Goal: Task Accomplishment & Management: Complete application form

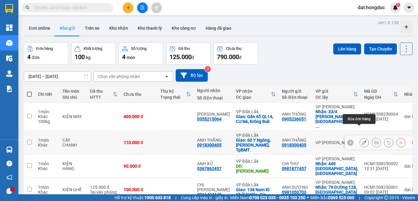
click at [362, 140] on icon at bounding box center [364, 142] width 4 height 4
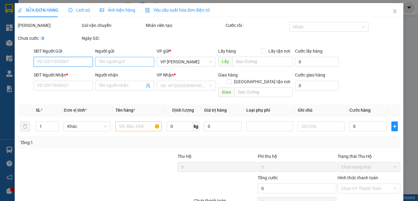
type input "0918300405"
type input "ANH THẮNG"
type input "0918300405"
type input "ANH THẮNG"
checkbox input "true"
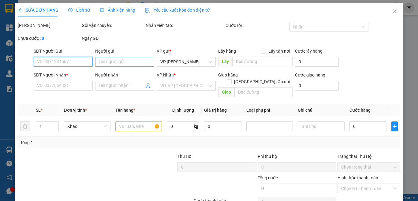
type input "60 Y Ngông, [PERSON_NAME], TpBMT"
type input "110.000"
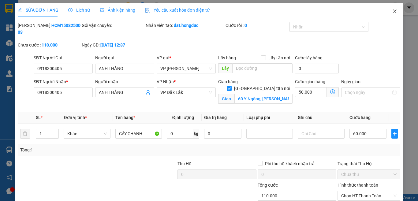
click at [392, 13] on icon "close" at bounding box center [394, 11] width 5 height 5
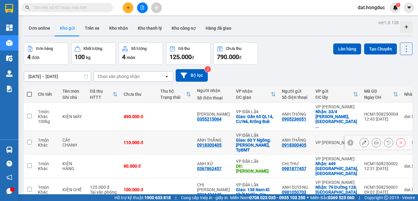
click at [374, 140] on icon at bounding box center [376, 142] width 4 height 4
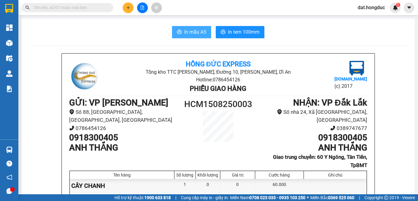
click at [190, 35] on span "In mẫu A5" at bounding box center [195, 32] width 22 height 8
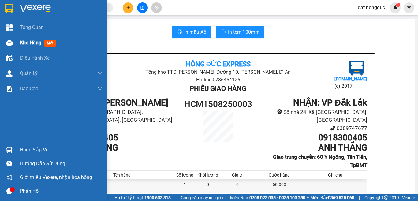
click at [31, 43] on span "Kho hàng" at bounding box center [30, 43] width 21 height 6
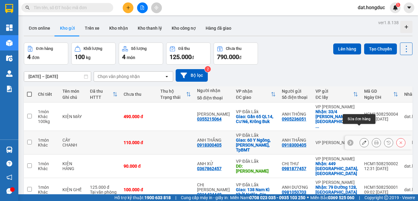
click at [362, 140] on icon at bounding box center [364, 142] width 4 height 4
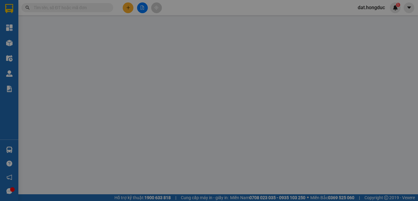
type input "0918300405"
type input "ANH THẮNG"
type input "0918300405"
type input "ANH THẮNG"
checkbox input "true"
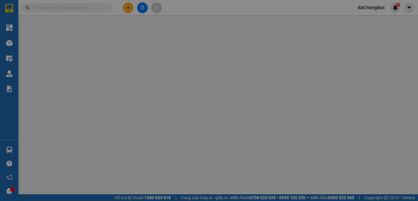
type input "60 Y Ngông, [PERSON_NAME], TpBMT"
type input "110.000"
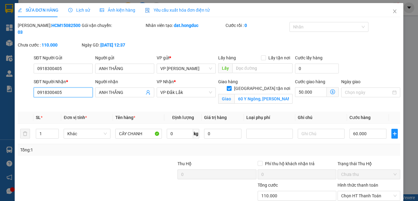
click at [48, 87] on input "0918300405" at bounding box center [63, 92] width 59 height 10
type input "0913423811"
click at [122, 89] on input "ANH THẮNG" at bounding box center [122, 92] width 46 height 7
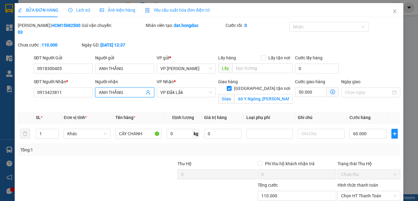
click at [122, 89] on input "ANH THẮNG" at bounding box center [122, 92] width 46 height 7
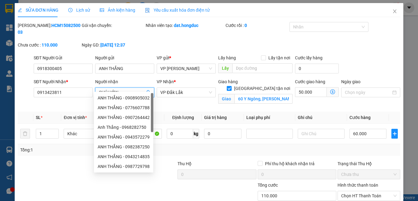
type input "CHÚ HỚN"
click at [270, 97] on div "Giao hàng Giao tận nơi Giao 60 Y Ngông, Tân Tiến, TpBMT" at bounding box center [255, 92] width 77 height 29
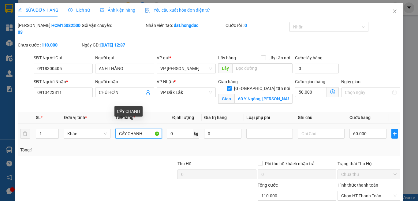
click at [126, 129] on input "CÂY CHANH" at bounding box center [138, 134] width 47 height 10
click at [143, 129] on input "CÂY CHANH" at bounding box center [138, 134] width 47 height 10
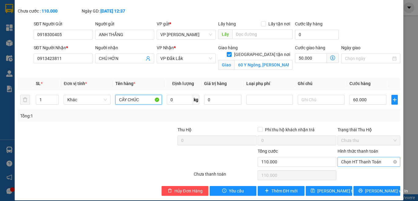
click at [359, 157] on span "Chọn HT Thanh Toán" at bounding box center [368, 161] width 55 height 9
type input "CÂY CHÚC"
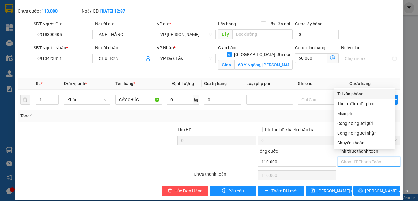
click at [353, 95] on div "Tại văn phòng" at bounding box center [364, 94] width 54 height 7
type input "0"
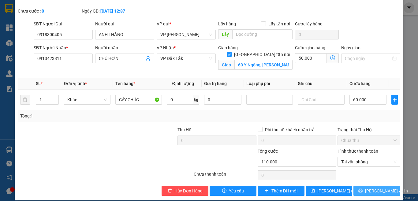
click at [363, 188] on span "printer" at bounding box center [360, 190] width 4 height 5
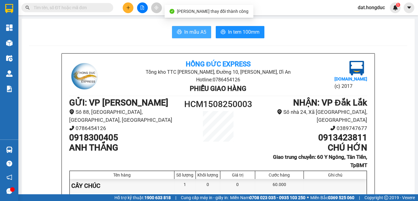
click at [187, 35] on span "In mẫu A5" at bounding box center [195, 32] width 22 height 8
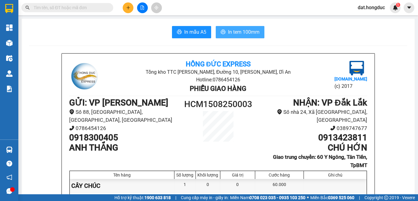
click at [238, 32] on span "In tem 100mm" at bounding box center [244, 32] width 32 height 8
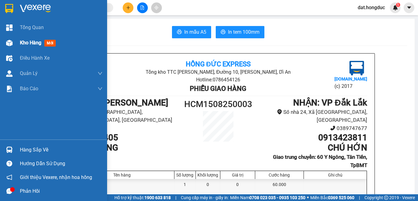
click at [25, 43] on span "Kho hàng" at bounding box center [30, 43] width 21 height 6
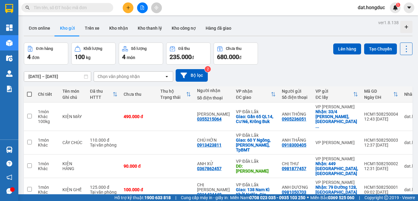
click at [76, 11] on input "text" at bounding box center [70, 7] width 72 height 7
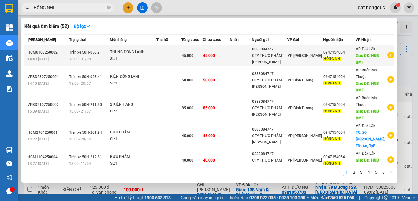
type input "HỒNG NHI"
click at [387, 57] on icon "plus-circle" at bounding box center [390, 55] width 7 height 7
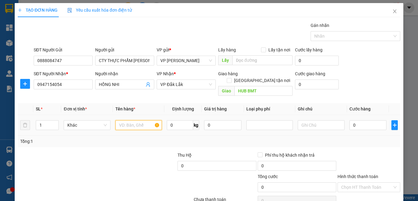
click at [131, 120] on input "text" at bounding box center [138, 125] width 47 height 10
type input "THÙNG ĐÔNG LẠNH"
click at [175, 120] on input "0" at bounding box center [180, 125] width 26 height 10
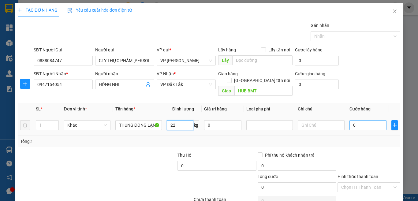
type input "22"
click at [358, 120] on input "0" at bounding box center [367, 125] width 37 height 10
type input "5"
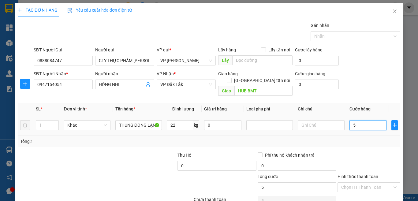
type input "50"
type input "500"
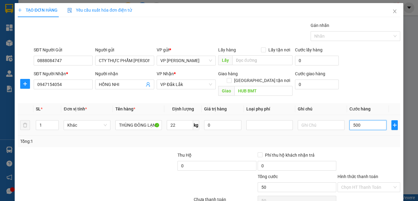
type input "500"
type input "5.000"
type input "50.000"
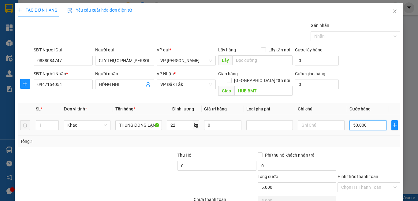
type input "50.000"
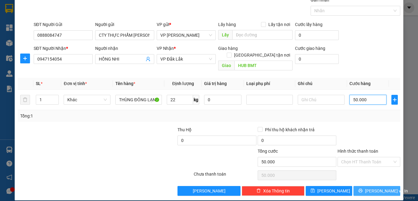
type input "50.000"
click at [360, 188] on icon "printer" at bounding box center [360, 190] width 4 height 4
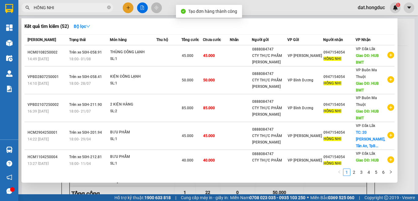
click at [397, 37] on div "Kết quả tìm kiếm ( 52 ) Bộ lọc Mã ĐH Trạng thái Món hàng Thu hộ Tổng cước Chưa …" at bounding box center [209, 100] width 376 height 164
click at [406, 29] on div at bounding box center [209, 100] width 418 height 201
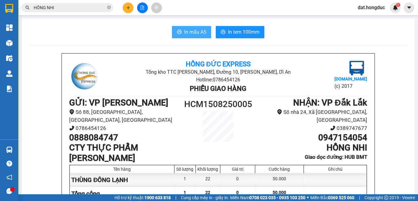
click at [198, 29] on span "In mẫu A5" at bounding box center [195, 32] width 22 height 8
drag, startPoint x: 235, startPoint y: 32, endPoint x: 240, endPoint y: 31, distance: 4.6
click at [235, 32] on span "In tem 100mm" at bounding box center [244, 32] width 32 height 8
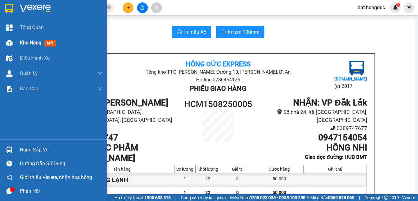
click at [37, 42] on span "Kho hàng" at bounding box center [30, 43] width 21 height 6
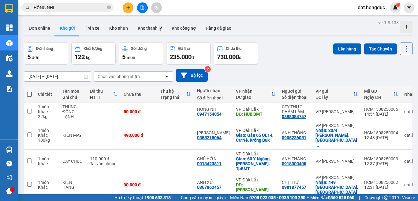
drag, startPoint x: 28, startPoint y: 95, endPoint x: 53, endPoint y: 93, distance: 24.9
click at [28, 95] on span at bounding box center [29, 94] width 5 height 5
click at [29, 91] on input "checkbox" at bounding box center [29, 91] width 0 height 0
checkbox input "true"
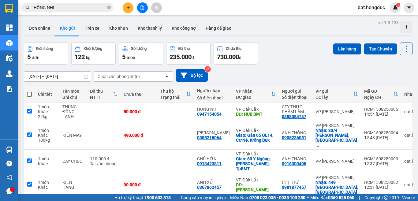
checkbox input "true"
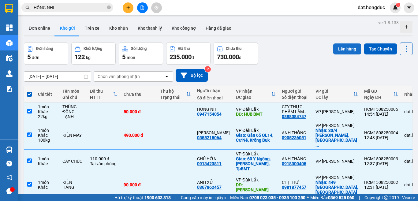
click at [334, 52] on button "Lên hàng" at bounding box center [347, 48] width 28 height 11
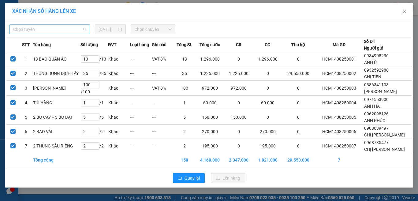
click at [35, 30] on span "Chọn tuyến" at bounding box center [49, 29] width 73 height 9
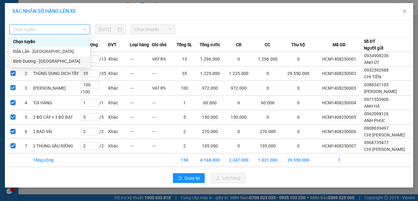
click at [28, 64] on div "Bình Dương - [GEOGRAPHIC_DATA]" at bounding box center [49, 61] width 73 height 7
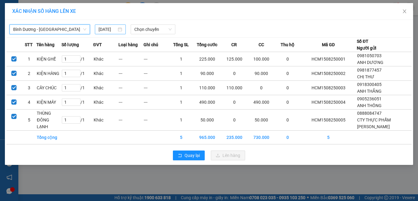
click at [110, 29] on input "[DATE]" at bounding box center [108, 29] width 18 height 7
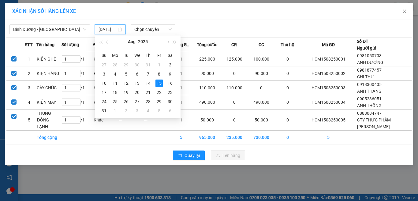
click at [104, 65] on div "27" at bounding box center [103, 64] width 7 height 7
click at [155, 27] on span "Chọn chuyến" at bounding box center [153, 29] width 38 height 9
type input "[DATE]"
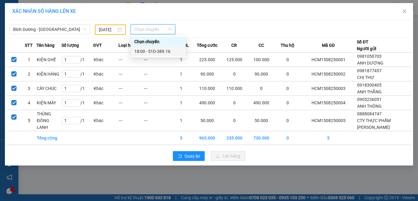
click at [163, 50] on div "18:00 - 51D-389.16" at bounding box center [158, 51] width 48 height 7
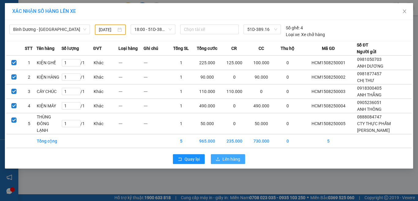
click at [224, 158] on span "Lên hàng" at bounding box center [231, 159] width 18 height 7
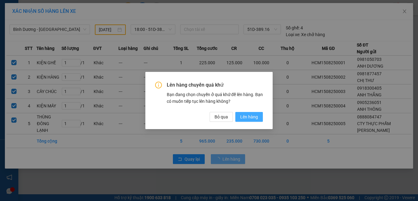
click at [246, 118] on span "Lên hàng" at bounding box center [249, 117] width 18 height 7
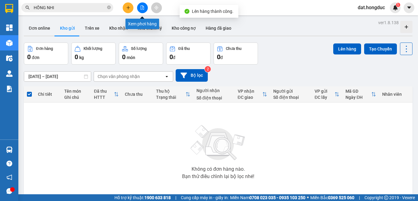
click at [143, 7] on icon "file-add" at bounding box center [142, 8] width 4 height 4
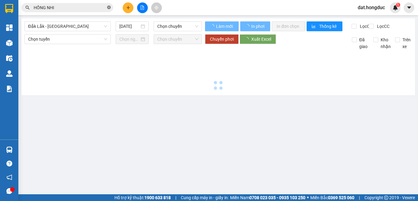
click at [109, 7] on icon "close-circle" at bounding box center [109, 8] width 4 height 4
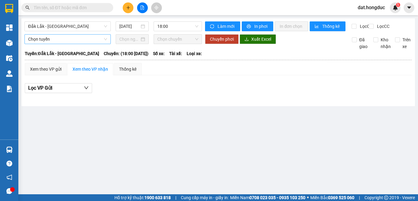
click at [48, 41] on span "Chọn tuyến" at bounding box center [67, 39] width 79 height 9
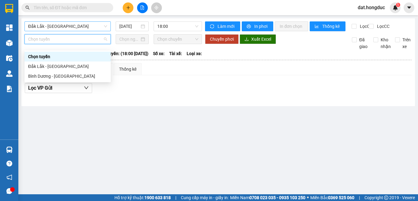
click at [58, 27] on span "Đắk Lắk - [GEOGRAPHIC_DATA]" at bounding box center [67, 26] width 79 height 9
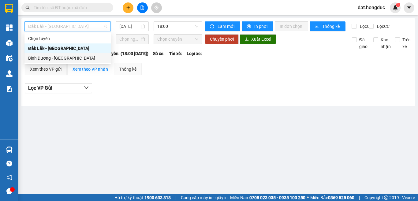
click at [51, 58] on div "Bình Dương - [GEOGRAPHIC_DATA]" at bounding box center [67, 58] width 79 height 7
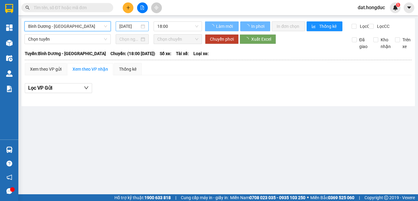
click at [128, 24] on input "[DATE]" at bounding box center [129, 26] width 20 height 7
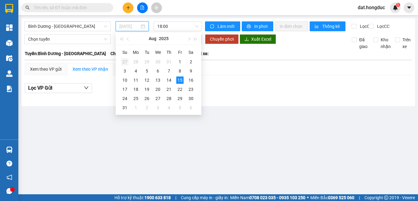
click at [125, 61] on div "27" at bounding box center [124, 61] width 7 height 7
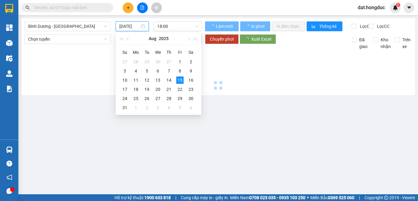
type input "[DATE]"
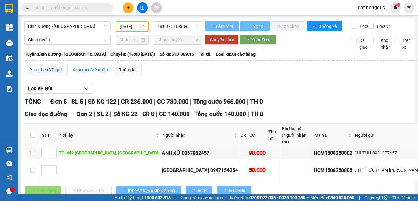
click at [52, 73] on div "Xem theo VP gửi" at bounding box center [46, 69] width 32 height 7
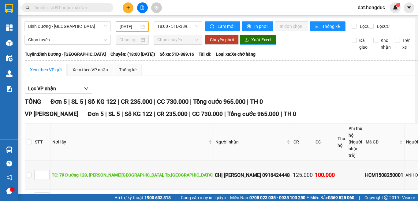
click at [265, 43] on span "Xuất Excel" at bounding box center [261, 39] width 20 height 7
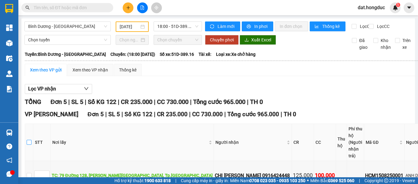
drag, startPoint x: 28, startPoint y: 145, endPoint x: 91, endPoint y: 123, distance: 67.7
click at [28, 144] on input "checkbox" at bounding box center [29, 142] width 5 height 5
checkbox input "true"
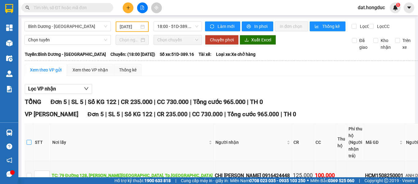
checkbox input "true"
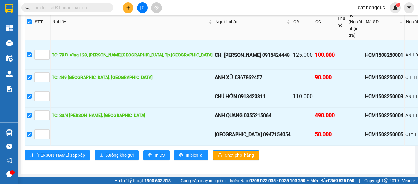
scroll to position [197, 0]
click at [106, 151] on span "Xuống kho gửi" at bounding box center [120, 154] width 28 height 7
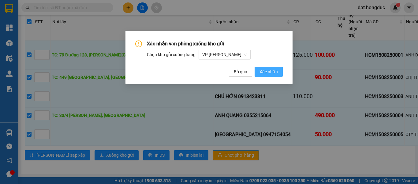
click at [274, 71] on span "Xác nhận" at bounding box center [268, 71] width 18 height 7
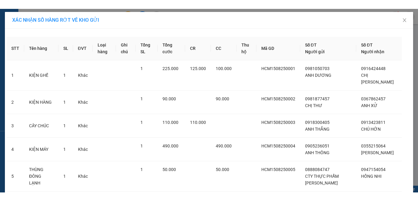
scroll to position [50, 0]
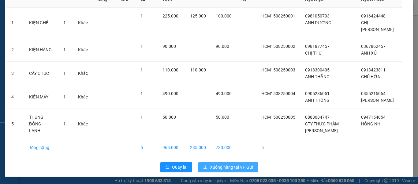
click at [224, 166] on span "Xuống hàng tại VP Gửi" at bounding box center [231, 166] width 43 height 7
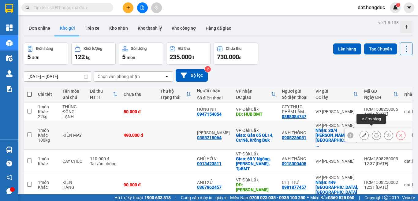
click at [374, 133] on icon at bounding box center [376, 135] width 4 height 4
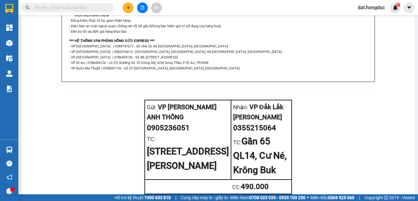
scroll to position [398, 0]
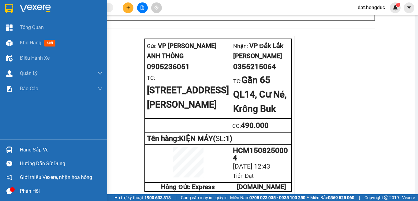
drag, startPoint x: 30, startPoint y: 43, endPoint x: 84, endPoint y: 2, distance: 67.8
click at [30, 43] on span "Kho hàng" at bounding box center [30, 43] width 21 height 6
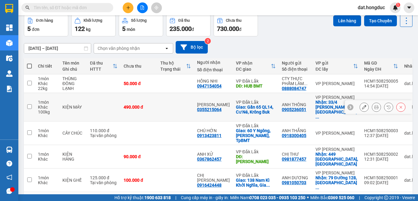
scroll to position [29, 0]
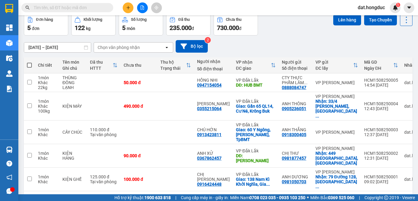
click at [94, 5] on input "text" at bounding box center [70, 7] width 72 height 7
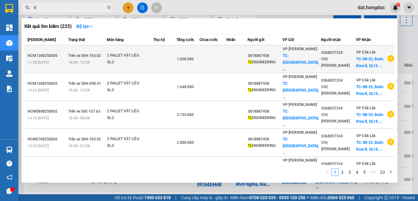
type input "tl"
click at [387, 60] on icon "plus-circle" at bounding box center [390, 58] width 7 height 7
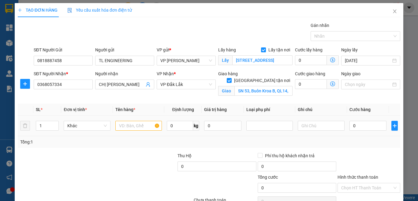
click at [55, 123] on icon "up" at bounding box center [55, 124] width 2 height 2
type input "2"
click at [129, 126] on input "text" at bounding box center [138, 126] width 47 height 10
type input "P"
type input "2 PALLET VẬT LIỆU"
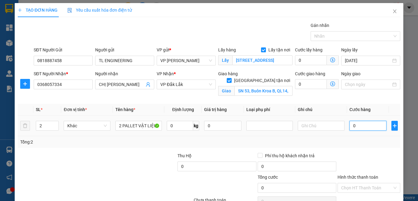
click at [365, 125] on input "0" at bounding box center [367, 126] width 37 height 10
type input "2"
type input "20"
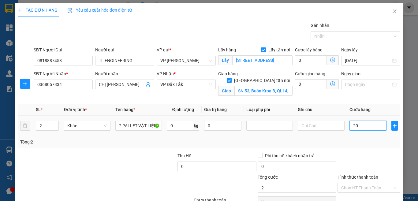
type input "20"
type input "200"
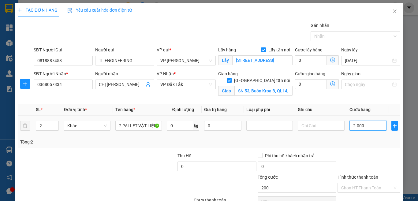
type input "20.000"
type input "200.000"
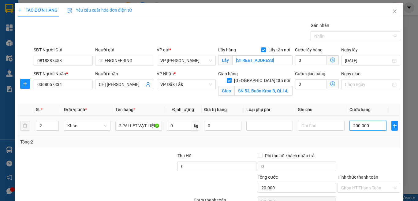
type input "200.000"
type input "2.000.000"
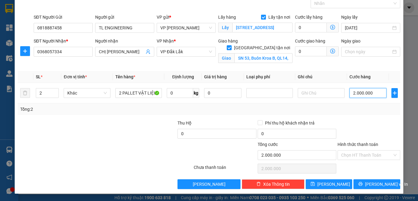
type input "2.000.000"
click at [361, 155] on input "Hình thức thanh toán" at bounding box center [366, 155] width 51 height 9
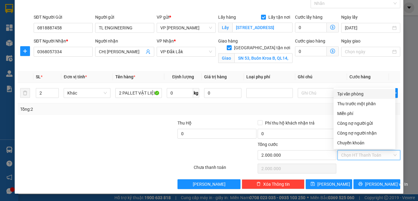
click at [344, 93] on div "Tại văn phòng" at bounding box center [364, 94] width 54 height 7
type input "0"
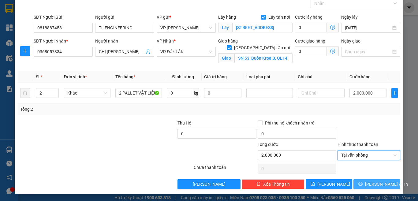
click at [365, 184] on button "[PERSON_NAME] và In" at bounding box center [376, 184] width 47 height 10
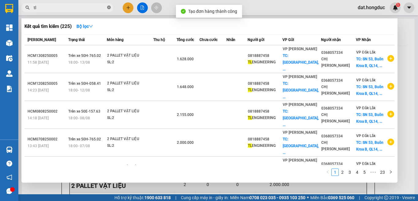
click at [109, 7] on icon "close-circle" at bounding box center [109, 8] width 4 height 4
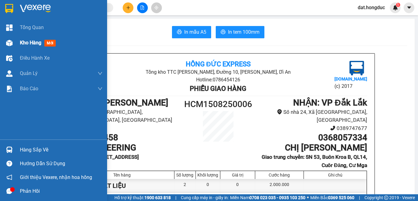
click at [35, 44] on span "Kho hàng" at bounding box center [30, 43] width 21 height 6
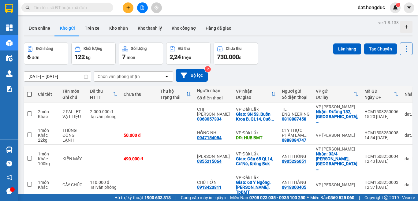
click at [80, 7] on input "text" at bounding box center [70, 7] width 72 height 7
paste input "VPBD1408250001"
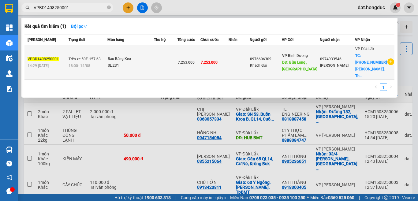
type input "VPBD1408250001"
click at [177, 64] on td at bounding box center [166, 62] width 24 height 35
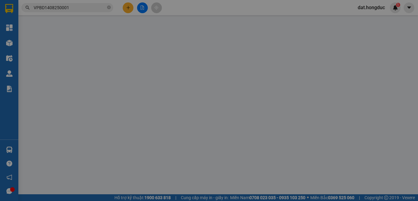
type input "0976606309"
type input "Khách Gửi"
type input "Bửu Long , [GEOGRAPHIC_DATA]"
type input "0974933546"
type input "[PERSON_NAME]"
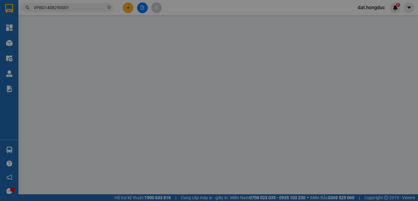
checkbox input "true"
type input "[PHONE_NUMBER] [PERSON_NAME], Thành công, BMT"
type input "7.253.000"
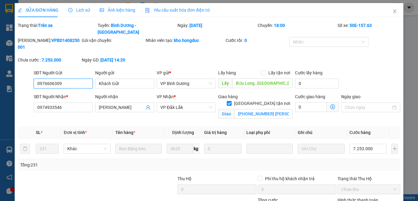
drag, startPoint x: 74, startPoint y: 70, endPoint x: 25, endPoint y: 72, distance: 48.7
click at [25, 72] on div "SĐT Người Gửi 0976606309 0976606309 Người gửi Khách Gửi VP gửi * VP Bình Dương …" at bounding box center [209, 79] width 384 height 21
click at [392, 11] on icon "close" at bounding box center [394, 11] width 5 height 5
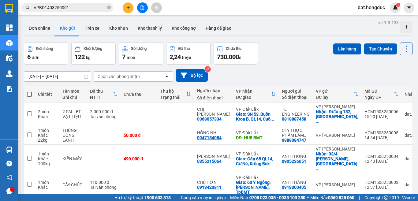
click at [81, 6] on input "VPBD1408250001" at bounding box center [70, 7] width 72 height 7
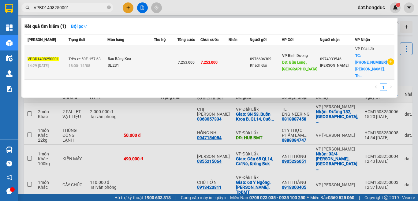
click at [162, 47] on td at bounding box center [166, 62] width 24 height 35
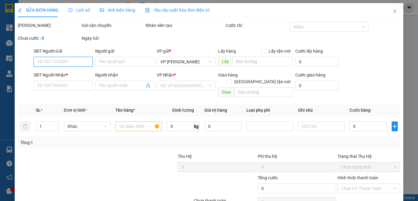
type input "0976606309"
type input "Khách Gửi"
type input "Bửu Long , [GEOGRAPHIC_DATA]"
type input "0974933546"
type input "[PERSON_NAME]"
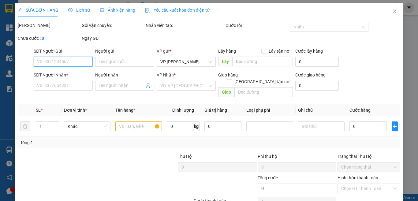
checkbox input "true"
type input "[PHONE_NUMBER] [PERSON_NAME], Thành công, BMT"
type input "7.253.000"
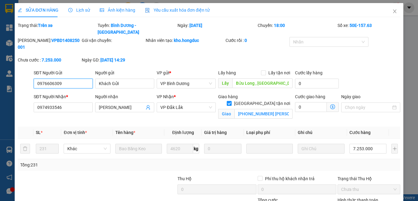
scroll to position [42, 0]
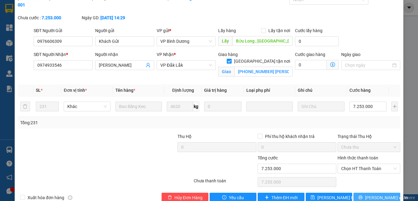
click at [362, 195] on icon "printer" at bounding box center [360, 197] width 4 height 4
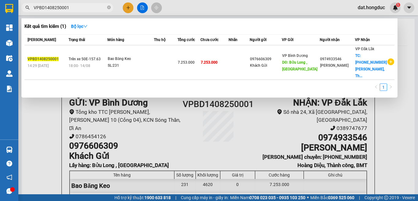
click at [92, 8] on input "VPBD1408250001" at bounding box center [70, 7] width 72 height 7
click at [143, 6] on div at bounding box center [209, 100] width 418 height 201
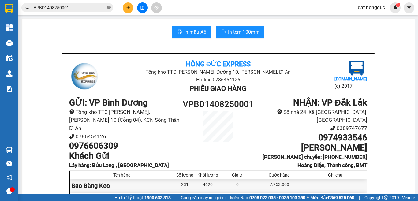
click at [107, 9] on icon "close-circle" at bounding box center [109, 8] width 4 height 4
click at [142, 7] on icon "file-add" at bounding box center [142, 8] width 4 height 4
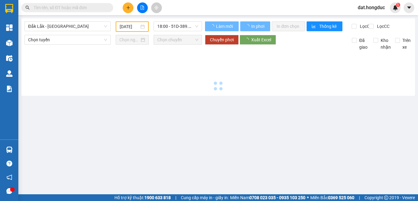
type input "[DATE]"
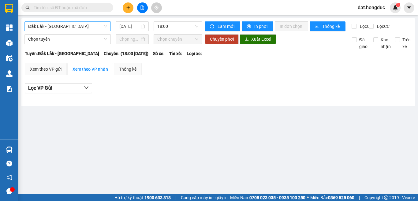
click at [81, 24] on span "Đắk Lắk - [GEOGRAPHIC_DATA]" at bounding box center [67, 26] width 79 height 9
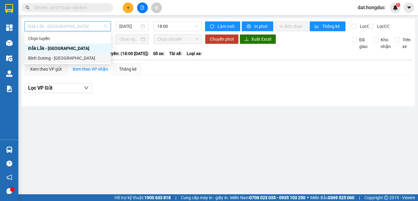
click at [63, 58] on div "Bình Dương - [GEOGRAPHIC_DATA]" at bounding box center [67, 58] width 79 height 7
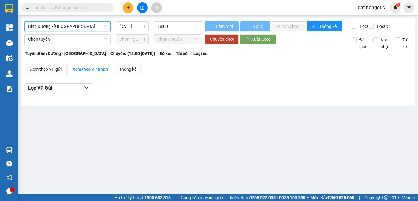
drag, startPoint x: 130, startPoint y: 25, endPoint x: 141, endPoint y: 35, distance: 15.2
click at [130, 25] on input "[DATE]" at bounding box center [129, 26] width 20 height 7
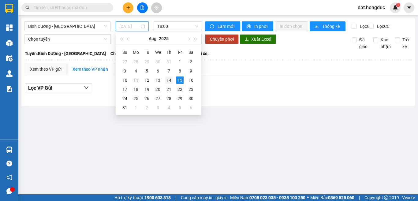
click at [170, 79] on div "14" at bounding box center [168, 79] width 7 height 7
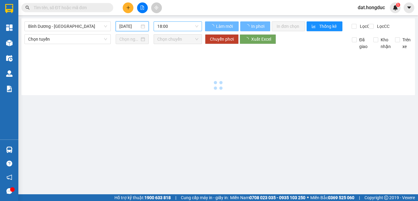
type input "[DATE]"
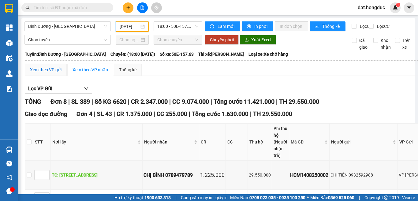
click at [52, 73] on div "Xem theo VP gửi" at bounding box center [46, 69] width 32 height 7
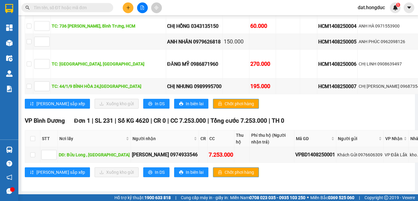
scroll to position [371, 0]
click at [31, 152] on input "checkbox" at bounding box center [32, 154] width 5 height 5
checkbox input "true"
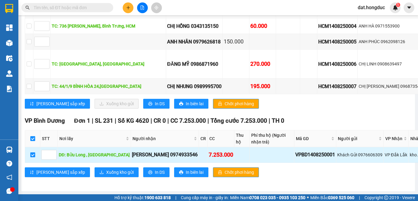
checkbox input "true"
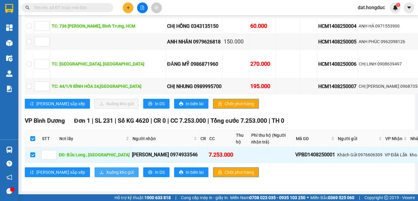
click at [106, 169] on span "Xuống kho gửi" at bounding box center [120, 172] width 28 height 7
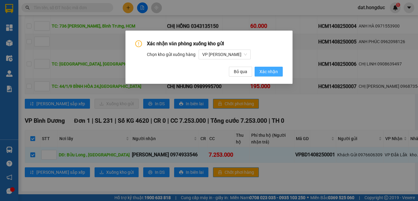
click at [263, 70] on span "Xác nhận" at bounding box center [268, 71] width 18 height 7
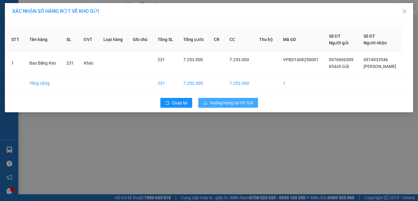
click at [211, 103] on span "Xuống hàng tại VP Gửi" at bounding box center [231, 102] width 43 height 7
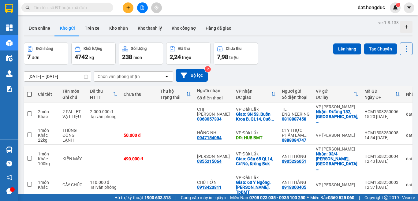
scroll to position [66, 0]
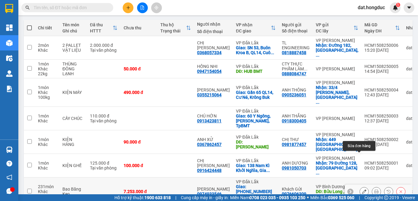
click at [362, 189] on icon at bounding box center [364, 191] width 4 height 4
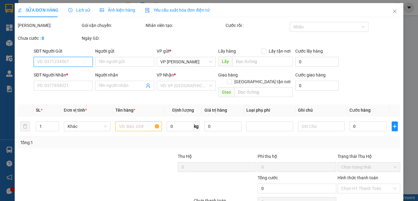
type input "0976606309"
type input "Khách Gửi"
type input "Bửu Long , [GEOGRAPHIC_DATA]"
type input "0974933546"
type input "[PERSON_NAME]"
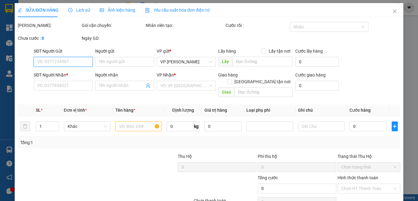
checkbox input "true"
type input "[PHONE_NUMBER] [PERSON_NAME], Thành công, BMT"
type input "7.253.000"
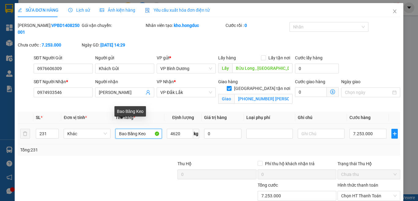
click at [144, 129] on input "Bao Băng Keo" at bounding box center [138, 134] width 47 height 10
drag, startPoint x: 145, startPoint y: 126, endPoint x: 126, endPoint y: 129, distance: 18.8
click at [126, 129] on input "Bao Băng Keo" at bounding box center [138, 134] width 47 height 10
type input "B"
type input "[PERSON_NAME]"
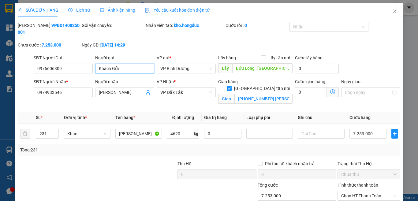
click at [130, 64] on input "Khách Gửi" at bounding box center [124, 69] width 59 height 10
type input "ANH THỔ"
click at [86, 87] on div "SĐT Người Nhận * 0974933546 Người nhận Anh Vũ VP Nhận * VP [GEOGRAPHIC_DATA] tậ…" at bounding box center [216, 92] width 369 height 29
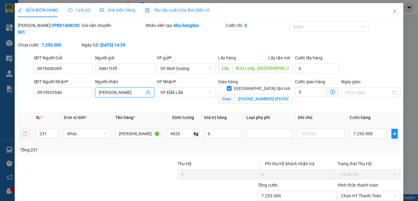
scroll to position [34, 0]
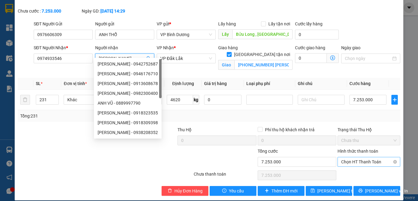
click at [355, 157] on span "Chọn HT Thanh Toán" at bounding box center [368, 161] width 55 height 9
type input "[PERSON_NAME]"
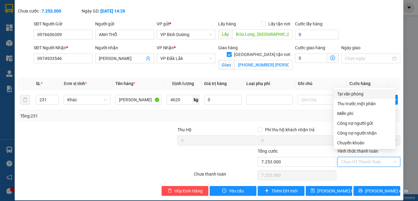
click at [348, 93] on div "Tại văn phòng" at bounding box center [364, 94] width 54 height 7
type input "0"
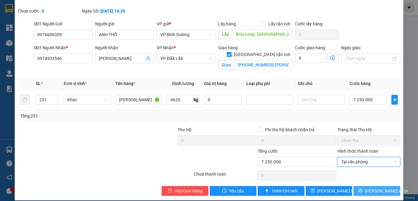
click at [366, 186] on button "[PERSON_NAME] và In" at bounding box center [376, 191] width 47 height 10
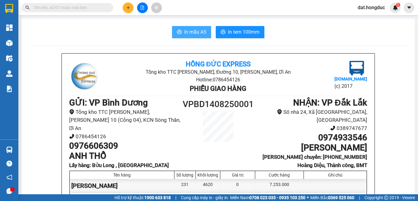
click at [190, 32] on span "In mẫu A5" at bounding box center [195, 32] width 22 height 8
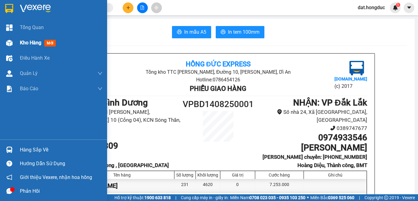
click at [28, 46] on div "Kho hàng mới" at bounding box center [39, 43] width 38 height 8
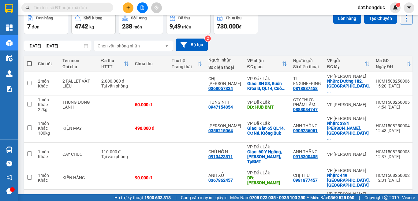
scroll to position [61, 0]
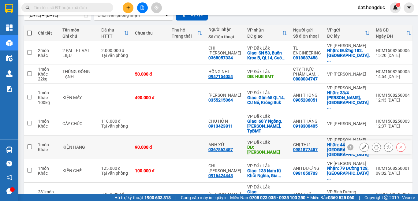
click at [400, 146] on icon at bounding box center [401, 147] width 3 height 3
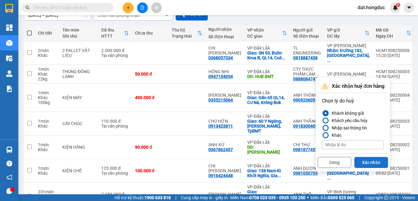
click at [370, 162] on button "Xác nhận" at bounding box center [371, 162] width 34 height 11
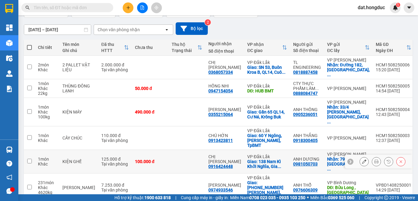
scroll to position [48, 0]
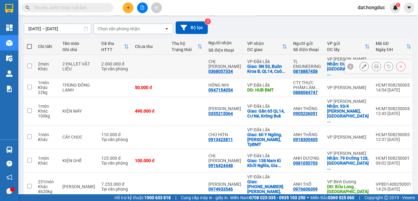
click at [362, 65] on icon at bounding box center [364, 66] width 4 height 4
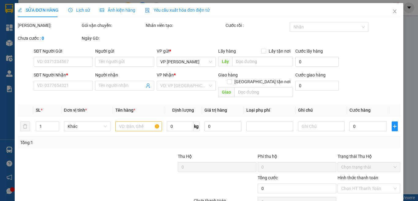
type input "0818887458"
type input "TL ENGINEERING"
checkbox input "true"
type input "[STREET_ADDRESS]"
type input "0368057334"
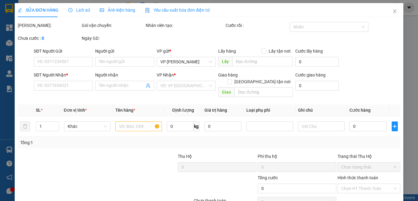
type input "CHỊ [PERSON_NAME]"
checkbox input "true"
type input "SN 53, Buôn Kroa B, QL14, Cuôr Đăng, [GEOGRAPHIC_DATA]"
type input "2.000.000"
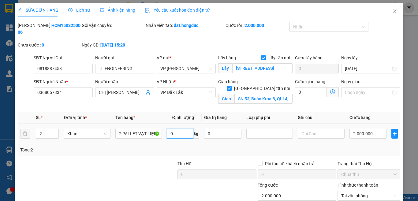
click at [180, 129] on input "0" at bounding box center [180, 134] width 26 height 10
type input "1859"
click at [362, 129] on input "2.000.000" at bounding box center [367, 134] width 37 height 10
type input "1"
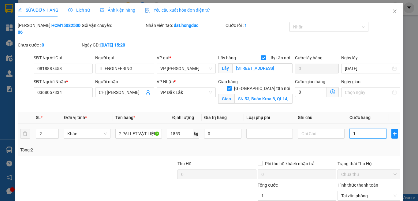
type input "0"
type input "02"
type input "2"
type input "020"
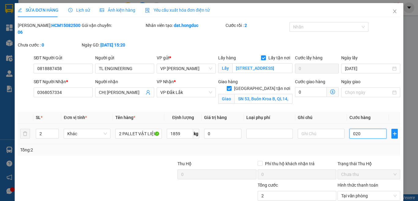
type input "20"
type input "0.200"
type input "200"
type input "02.008"
type input "2.008"
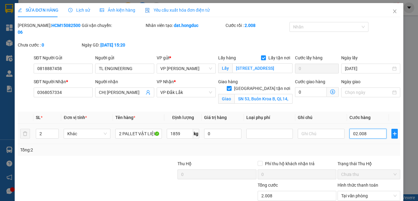
drag, startPoint x: 368, startPoint y: 130, endPoint x: 341, endPoint y: 127, distance: 26.5
click at [341, 127] on tr "2 Khác 2 PALLET VẬT LIỆU 1859 kg 0 02.008" at bounding box center [209, 134] width 382 height 20
type input "2"
type input "20"
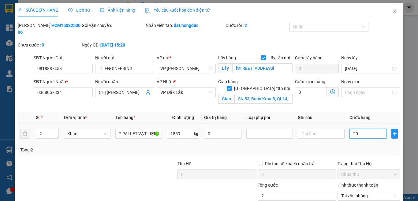
type input "20"
type input "200"
type input "2.008"
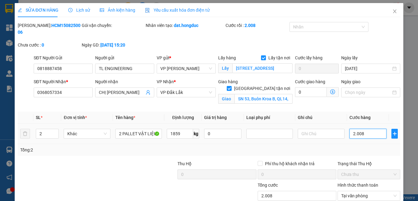
type input "20.088"
type input "200.888"
type input "20.088"
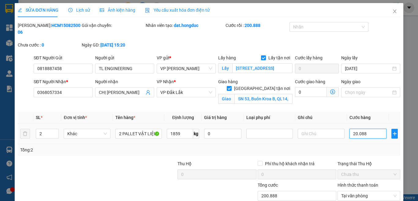
type input "20.088"
type input "2.008"
type input "20.080"
type input "200.800"
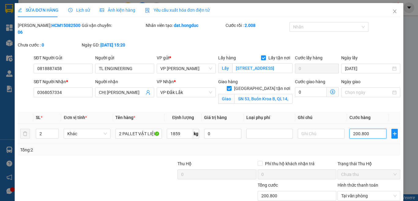
type input "2.008.000"
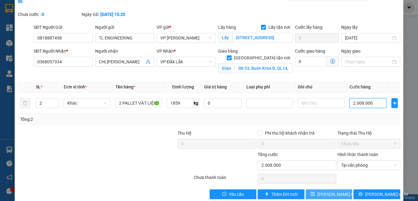
type input "2.008.000"
click at [339, 191] on span "[PERSON_NAME] thay đổi" at bounding box center [341, 194] width 49 height 7
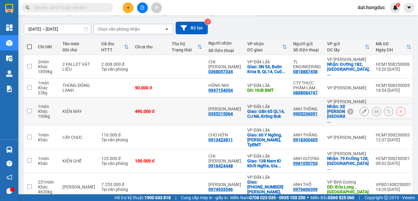
scroll to position [48, 0]
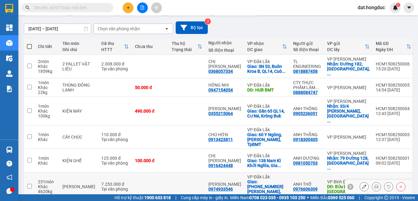
click at [30, 184] on input "checkbox" at bounding box center [29, 186] width 5 height 5
checkbox input "true"
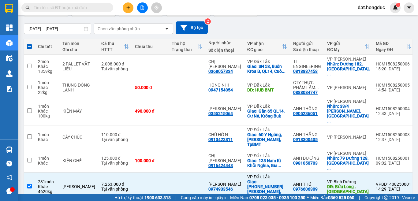
scroll to position [0, 0]
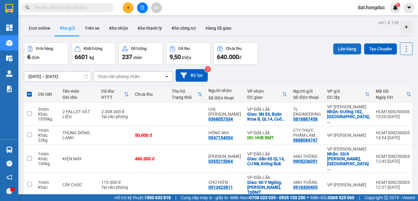
click at [338, 47] on button "Lên hàng" at bounding box center [347, 48] width 28 height 11
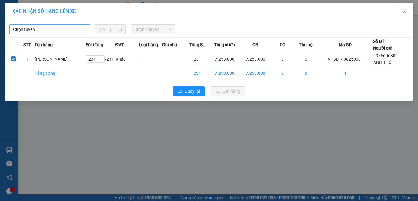
click at [66, 30] on span "Chọn tuyến" at bounding box center [49, 29] width 73 height 9
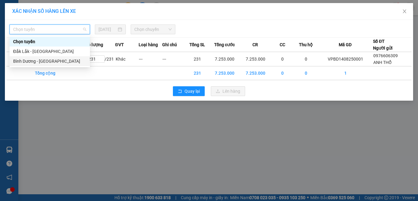
click at [35, 61] on div "Bình Dương - [GEOGRAPHIC_DATA]" at bounding box center [49, 61] width 73 height 7
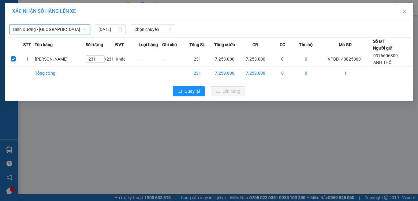
click at [107, 29] on input "[DATE]" at bounding box center [108, 29] width 18 height 7
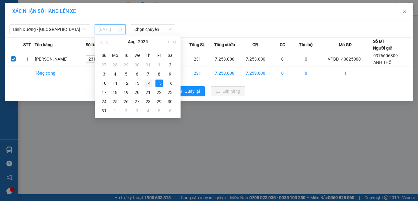
click at [150, 84] on div "14" at bounding box center [147, 83] width 7 height 7
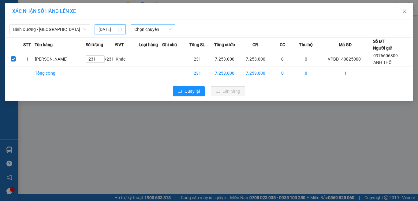
click at [154, 29] on span "Chọn chuyến" at bounding box center [153, 29] width 38 height 9
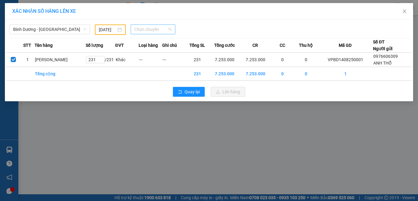
type input "[DATE]"
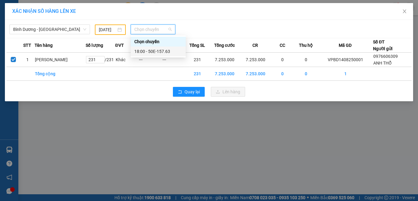
click at [156, 51] on div "18:00 - 50E-157.63" at bounding box center [158, 51] width 48 height 7
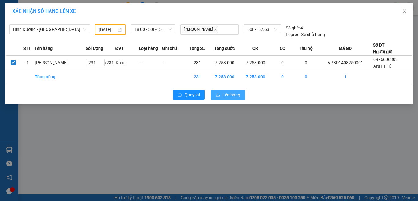
click at [230, 96] on span "Lên hàng" at bounding box center [231, 94] width 18 height 7
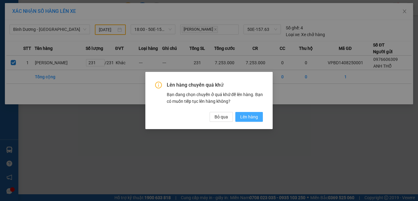
click at [255, 114] on span "Lên hàng" at bounding box center [249, 117] width 18 height 7
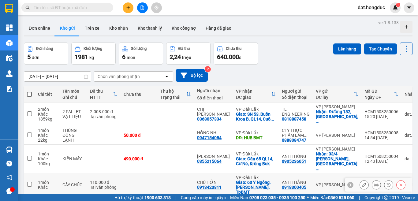
scroll to position [29, 0]
